Goal: Task Accomplishment & Management: Use online tool/utility

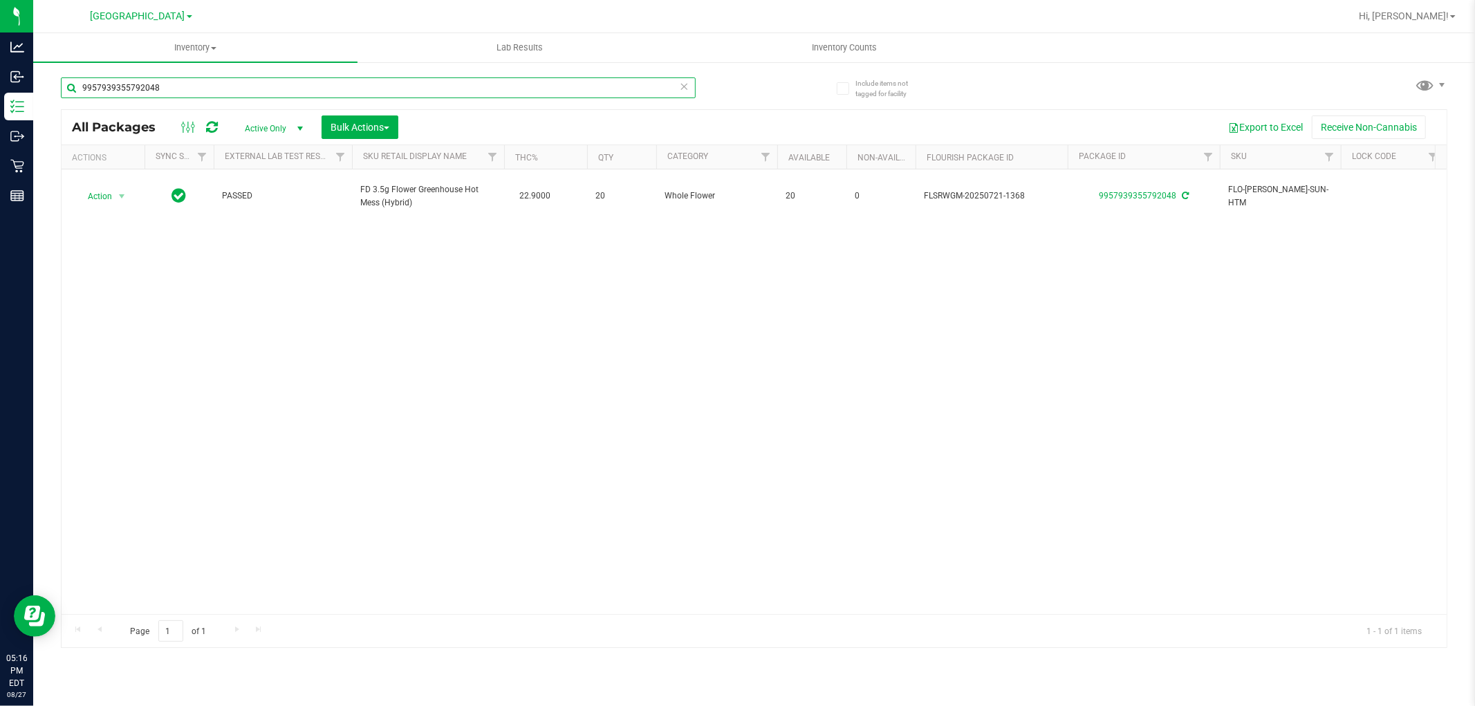
click at [347, 91] on input "9957939355792048" at bounding box center [378, 87] width 635 height 21
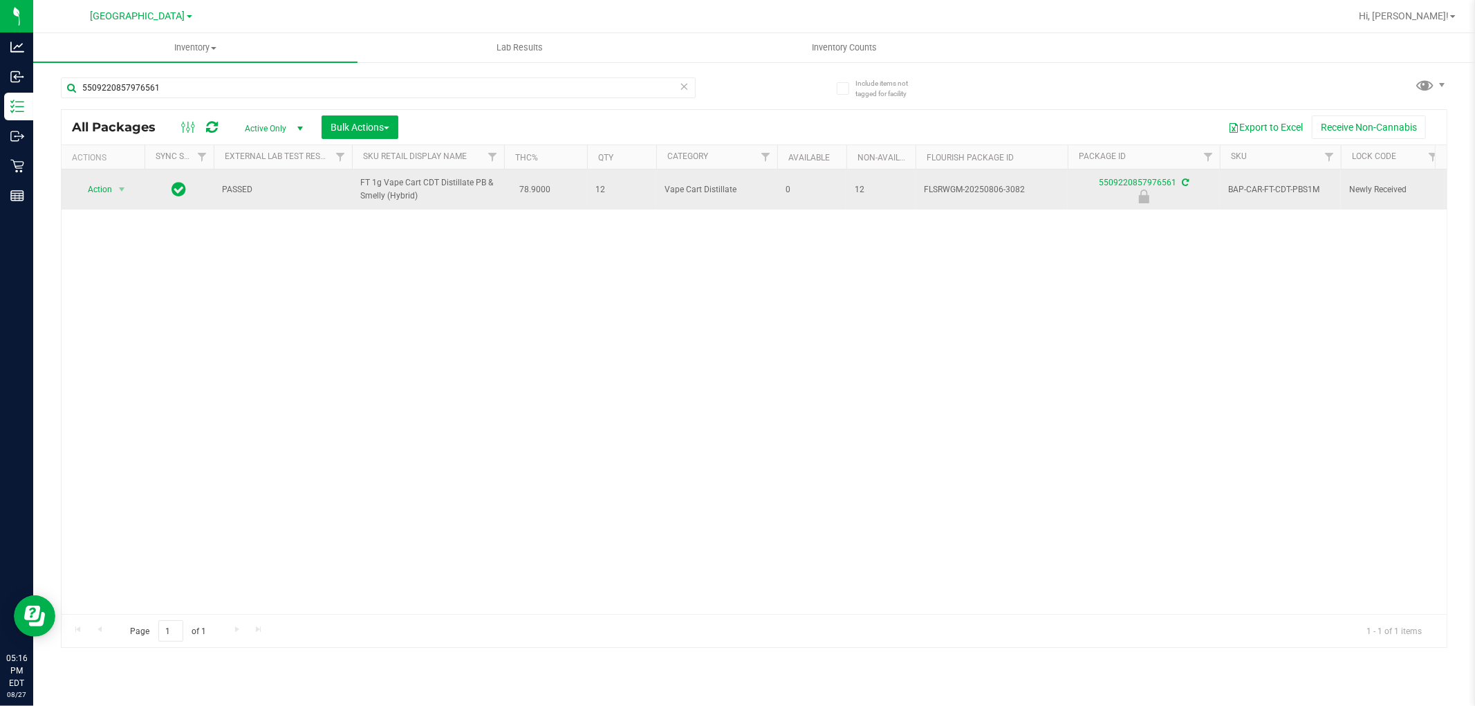
drag, startPoint x: 341, startPoint y: 176, endPoint x: 429, endPoint y: 209, distance: 93.7
click at [429, 209] on tr "Action Action Edit attributes Global inventory Locate package Package audit log…" at bounding box center [1340, 189] width 2556 height 40
copy tr "FT 1g Vape Cart CDT Distillate PB & Smelly (Hybrid)"
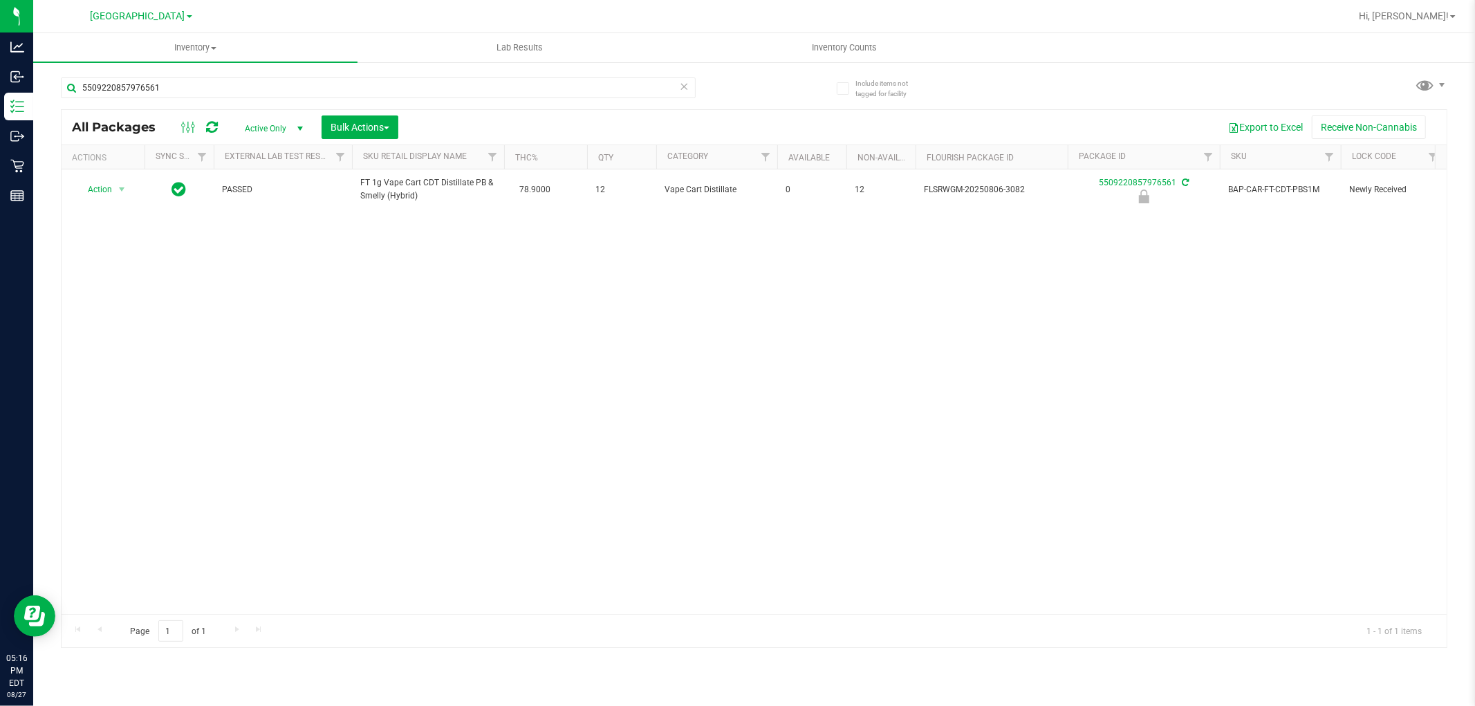
click at [172, 98] on div "5509220857976561" at bounding box center [378, 93] width 635 height 32
click at [171, 92] on input "5509220857976561" at bounding box center [378, 87] width 635 height 21
paste input "FT 1g Vape Cart CDT Distillate PB & Smelly (Hybrid)"
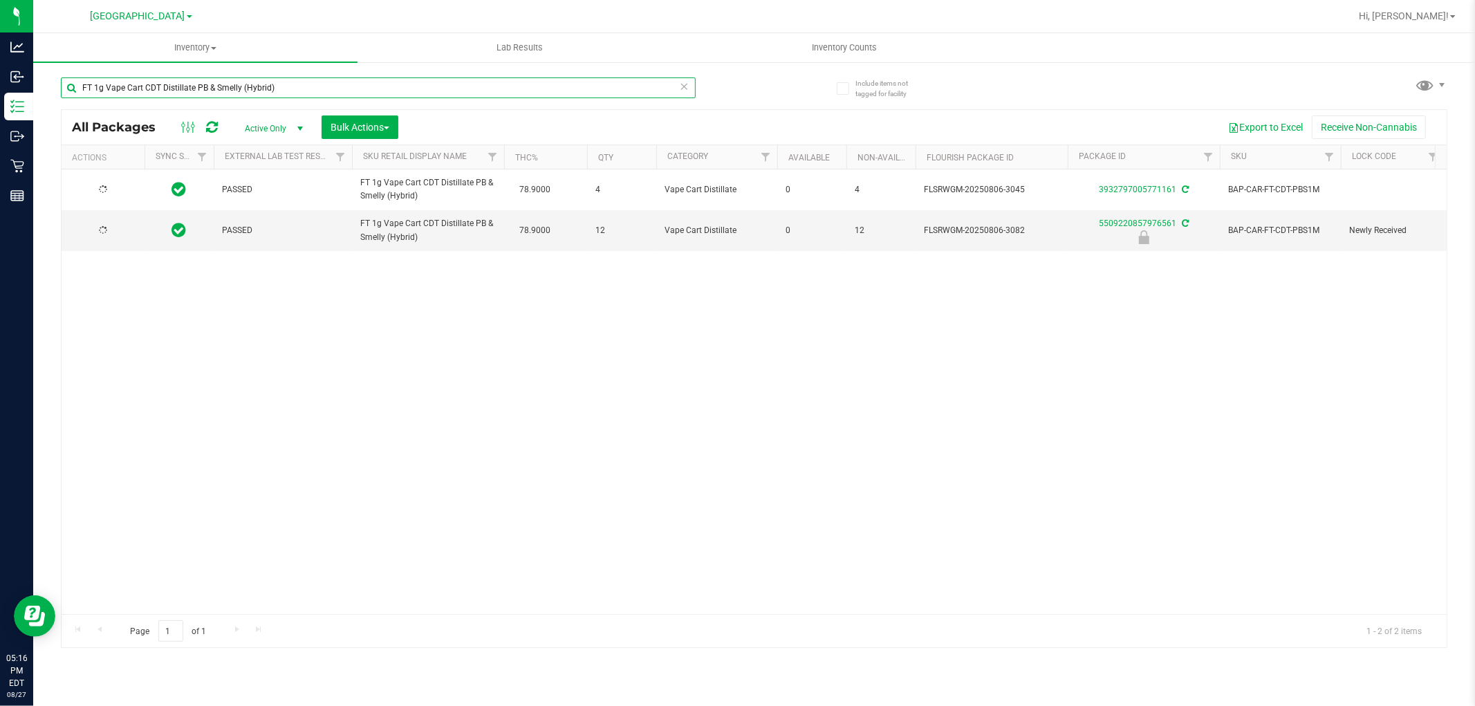
click at [271, 83] on input "FT 1g Vape Cart CDT Distillate PB & Smelly (Hybrid)" at bounding box center [378, 87] width 635 height 21
type input "5509220857976561"
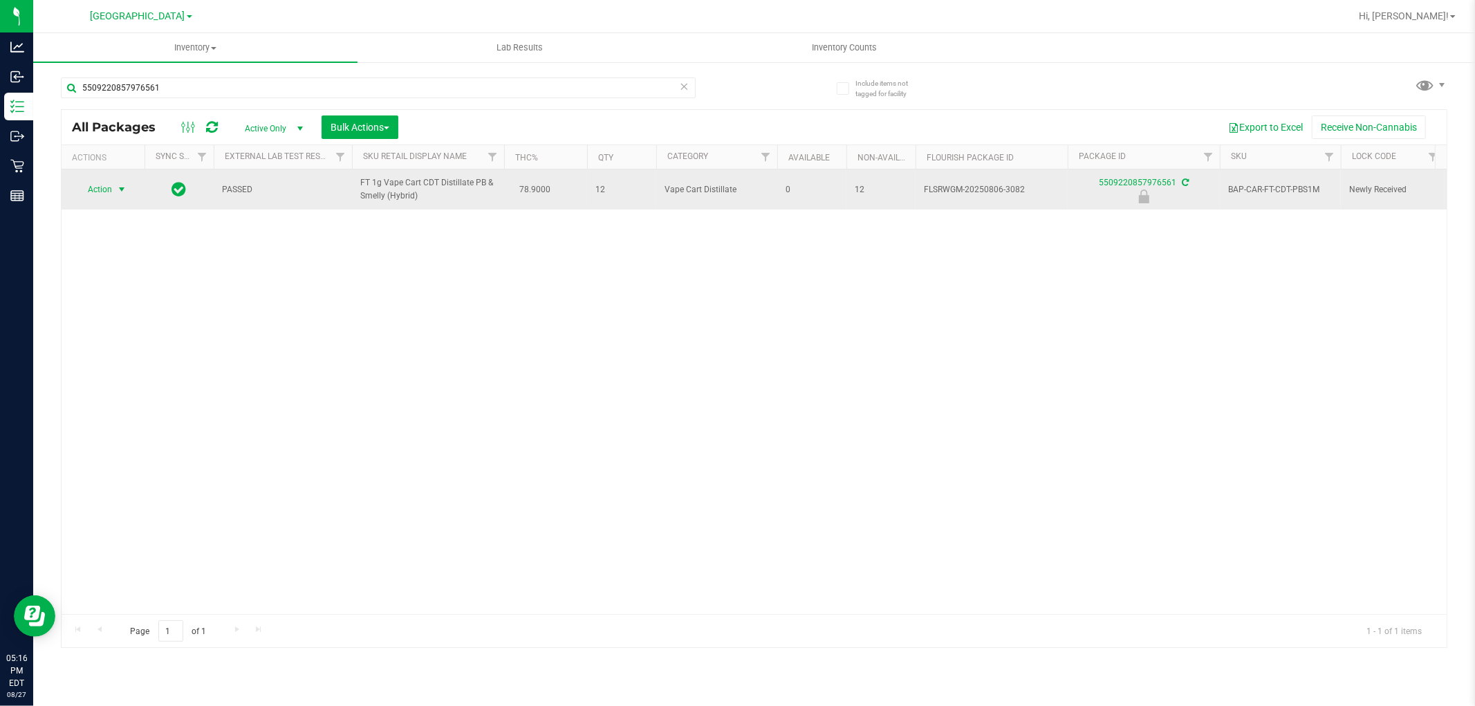
click at [102, 190] on span "Action" at bounding box center [93, 189] width 37 height 19
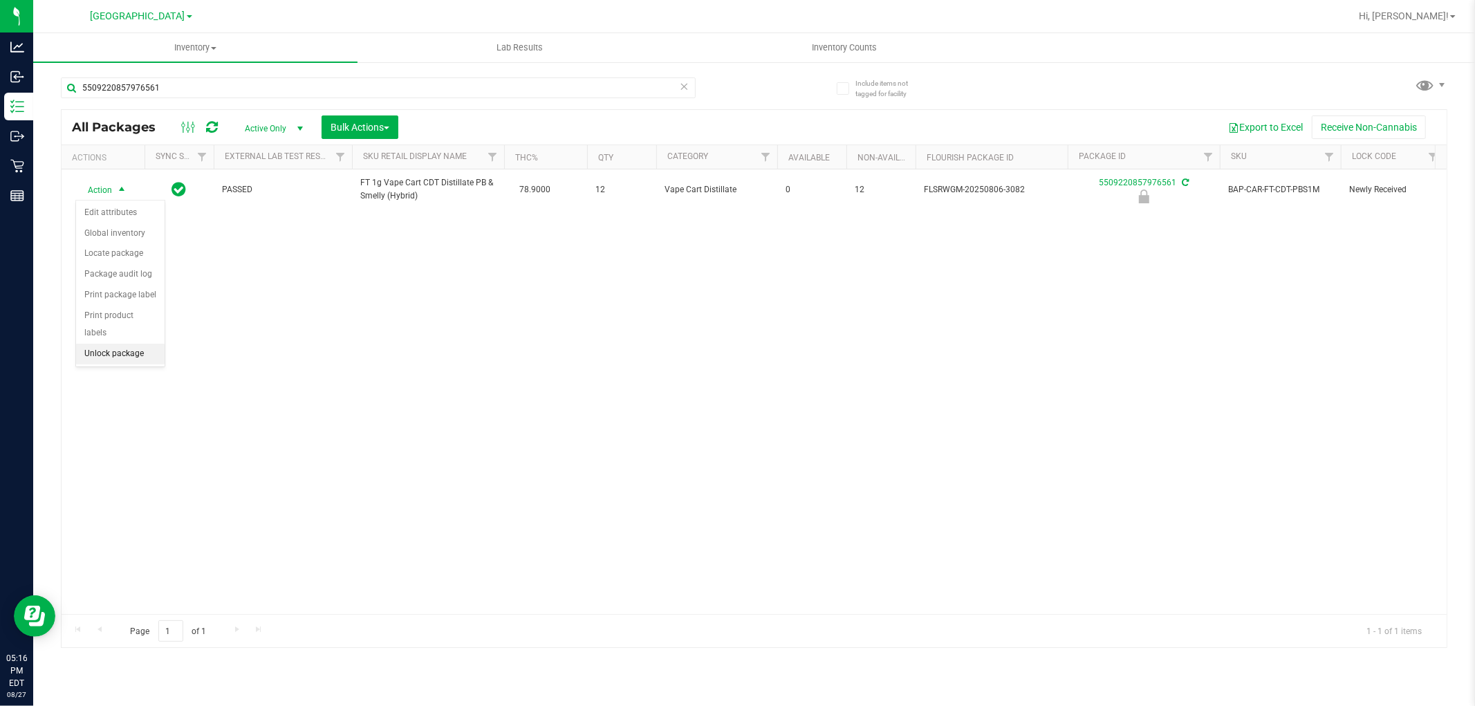
click at [94, 360] on li "Unlock package" at bounding box center [120, 354] width 89 height 21
